Goal: Feedback & Contribution: Contribute content

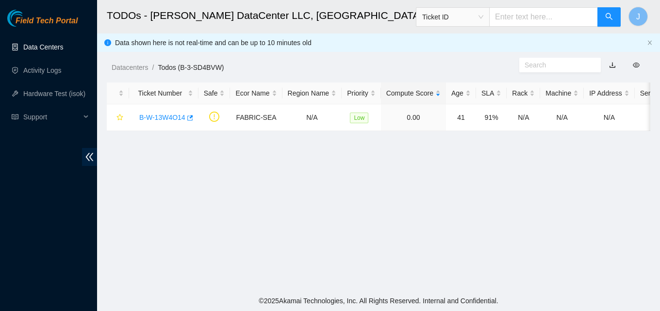
click at [39, 43] on link "Data Centers" at bounding box center [43, 47] width 40 height 8
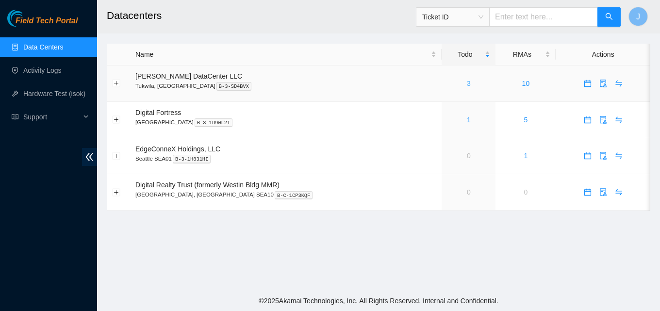
click at [467, 83] on link "3" at bounding box center [469, 84] width 4 height 8
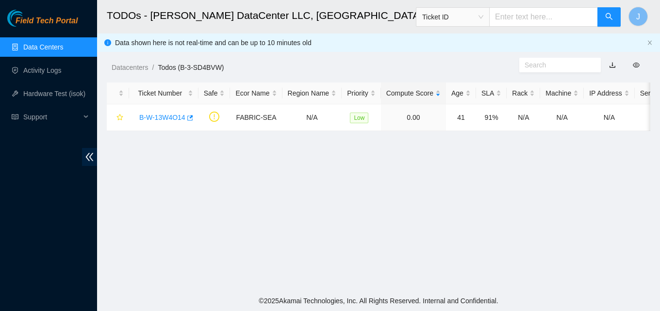
click at [63, 50] on link "Data Centers" at bounding box center [43, 47] width 40 height 8
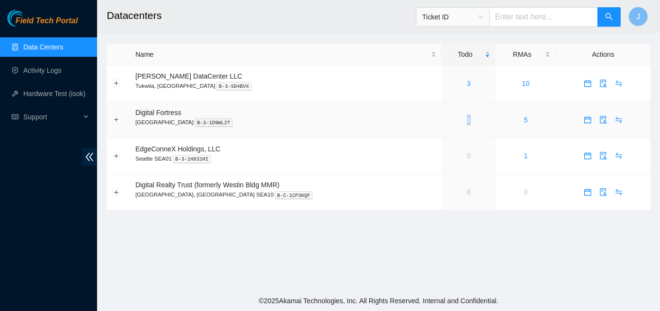
click at [451, 119] on div "1" at bounding box center [468, 120] width 43 height 11
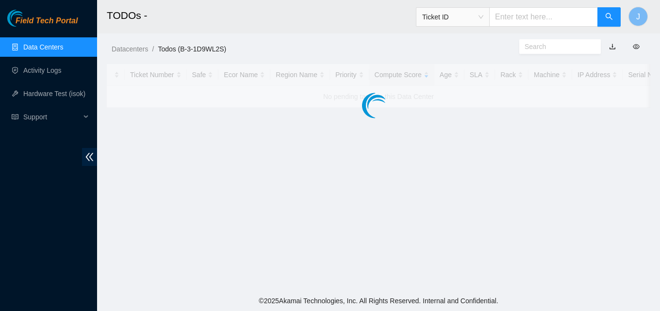
click at [451, 119] on main "TODOs - Ticket ID J Datacenters / Todos (B-3-1D9WL2S) / Ticket Number Safe Ecor…" at bounding box center [378, 145] width 563 height 291
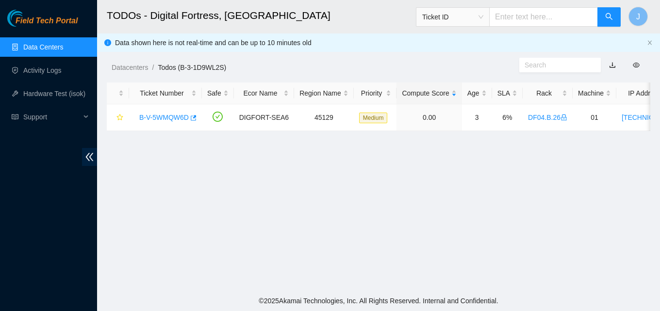
click at [60, 43] on link "Data Centers" at bounding box center [43, 47] width 40 height 8
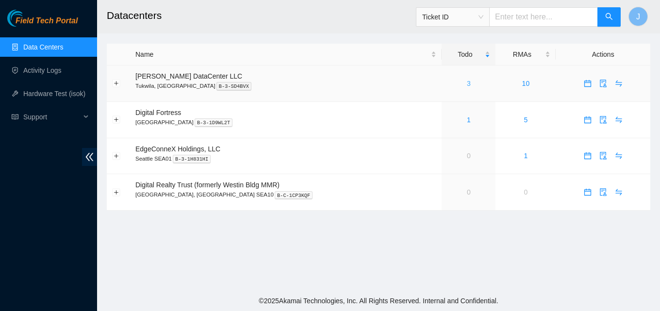
click at [467, 83] on link "3" at bounding box center [469, 84] width 4 height 8
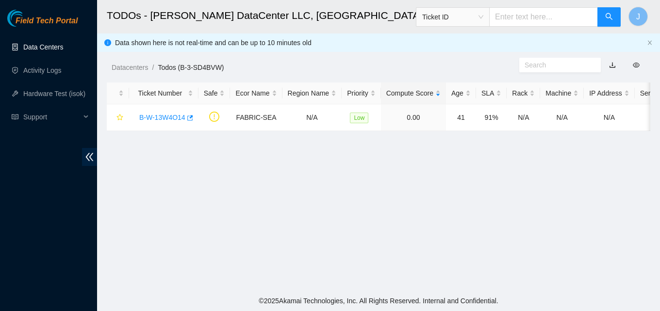
click at [63, 43] on link "Data Centers" at bounding box center [43, 47] width 40 height 8
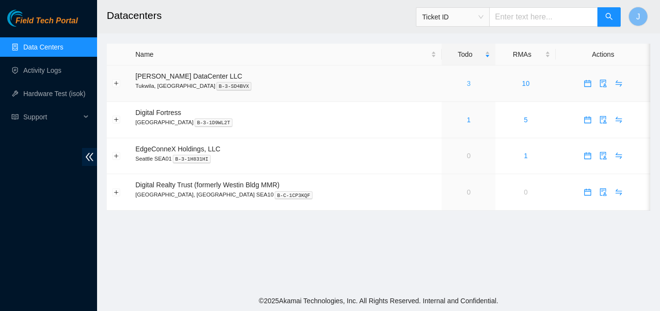
click at [467, 84] on link "3" at bounding box center [469, 84] width 4 height 8
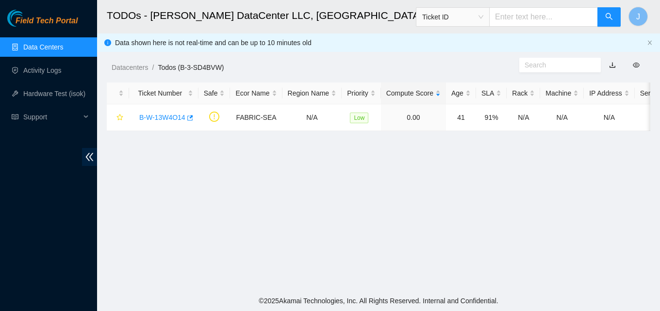
click at [63, 51] on link "Data Centers" at bounding box center [43, 47] width 40 height 8
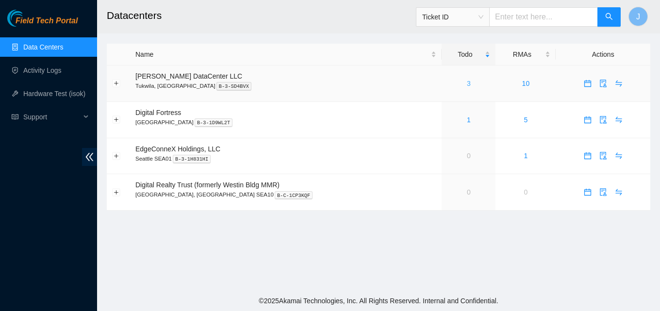
click at [467, 86] on link "3" at bounding box center [469, 84] width 4 height 8
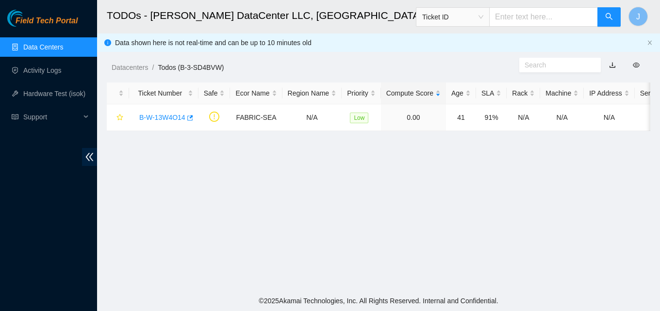
click at [19, 82] on ul "Data Centers Activity Logs Hardware Test (isok) Support" at bounding box center [48, 81] width 97 height 93
click at [23, 74] on link "Activity Logs" at bounding box center [42, 71] width 38 height 8
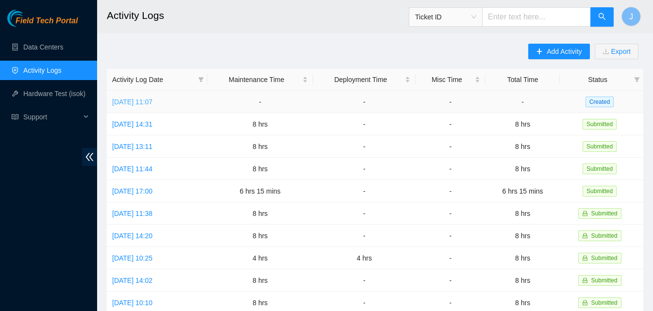
click at [131, 102] on link "[DATE] 11:07" at bounding box center [132, 102] width 40 height 8
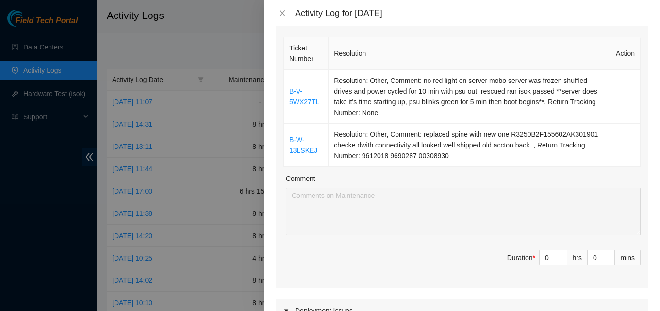
scroll to position [146, 0]
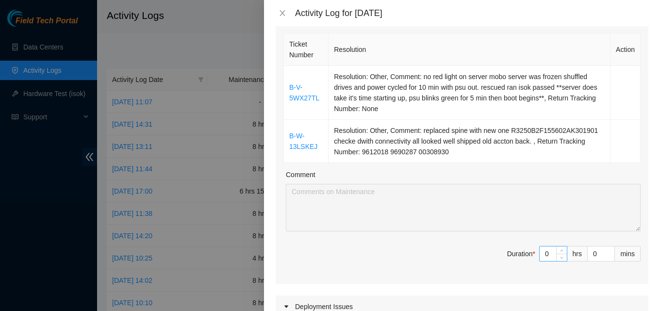
click at [546, 257] on input "0" at bounding box center [553, 254] width 27 height 15
type input "8"
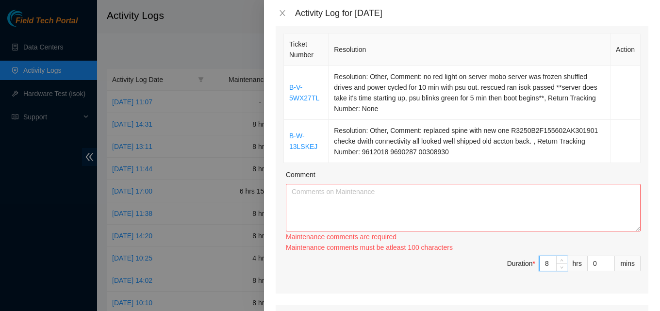
type input "8"
click at [383, 208] on textarea "Comment" at bounding box center [463, 208] width 355 height 48
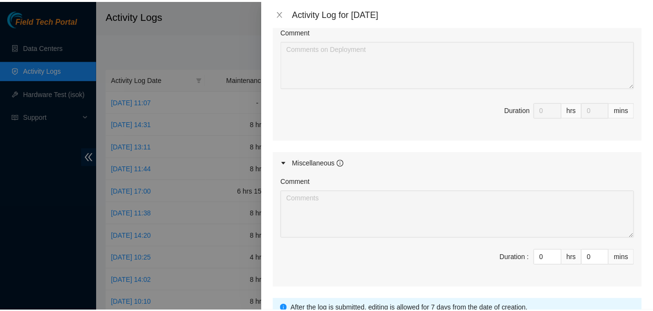
scroll to position [573, 0]
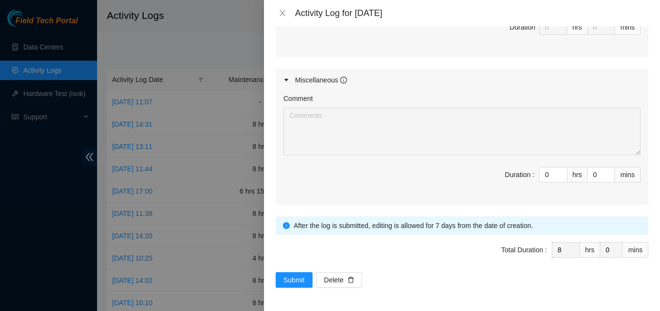
type textarea "worked on ticket at edgeconnex. got that done. tried to give co-worker the tour…"
click at [297, 282] on span "Submit" at bounding box center [294, 280] width 21 height 11
